Goal: Task Accomplishment & Management: Use online tool/utility

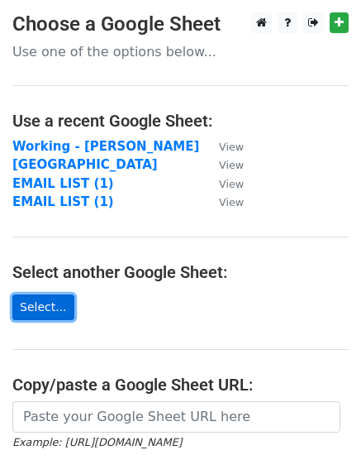
click at [31, 304] on link "Select..." at bounding box center [43, 307] width 62 height 26
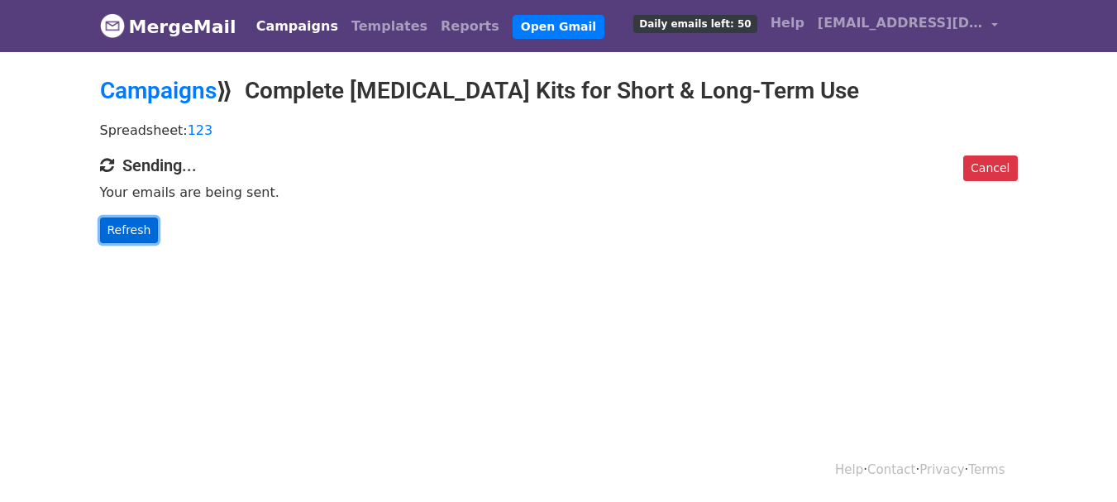
click at [130, 222] on link "Refresh" at bounding box center [129, 230] width 59 height 26
click at [137, 222] on link "Refresh" at bounding box center [129, 230] width 59 height 26
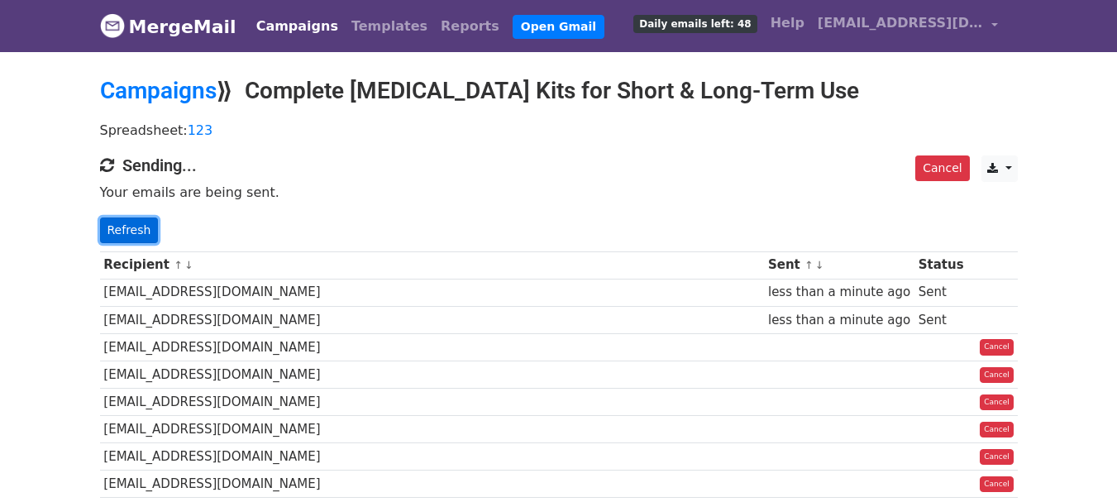
click at [123, 240] on link "Refresh" at bounding box center [129, 230] width 59 height 26
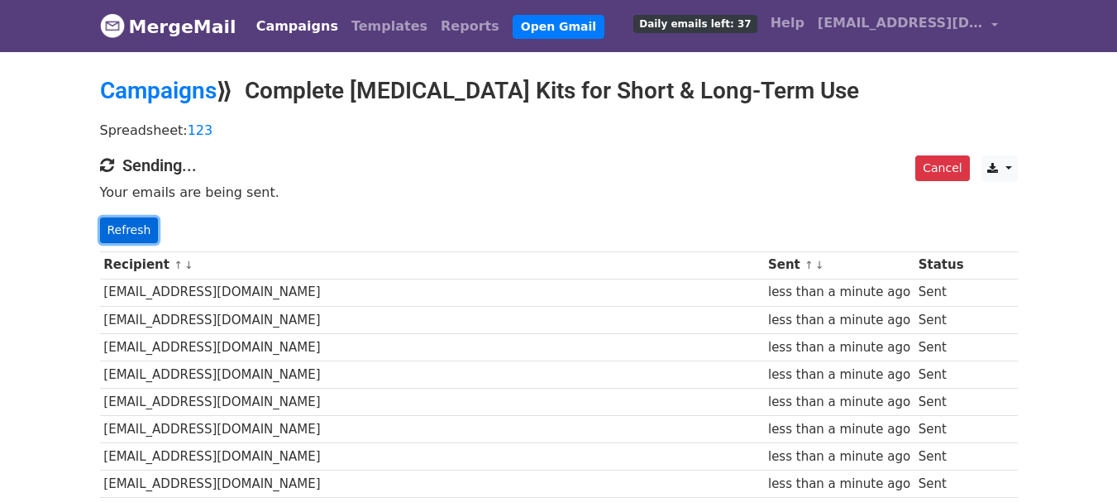
click at [122, 227] on link "Refresh" at bounding box center [129, 230] width 59 height 26
click at [138, 218] on link "Refresh" at bounding box center [129, 230] width 59 height 26
click at [133, 229] on link "Refresh" at bounding box center [129, 230] width 59 height 26
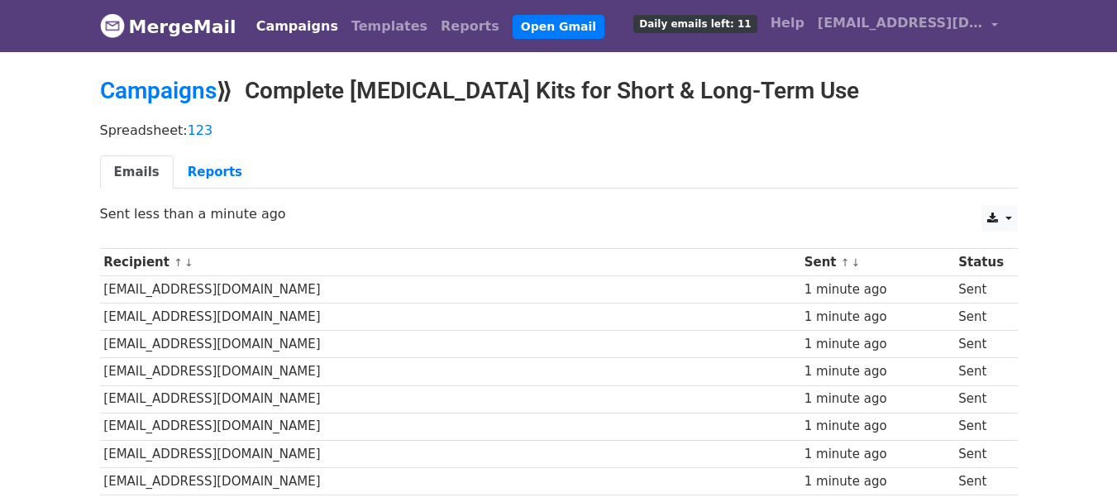
click at [522, 227] on div "CSV Excel Sent less than a minute ago" at bounding box center [559, 222] width 942 height 35
